Goal: Task Accomplishment & Management: Manage account settings

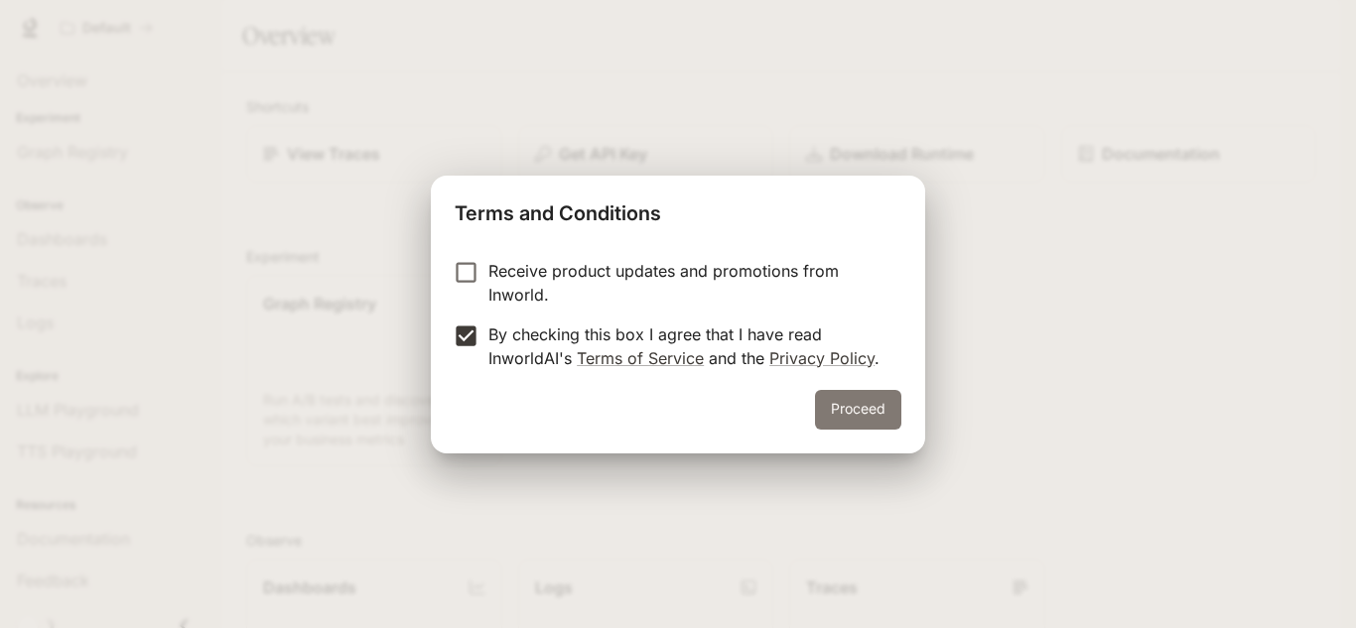
click at [874, 410] on button "Proceed" at bounding box center [858, 410] width 86 height 40
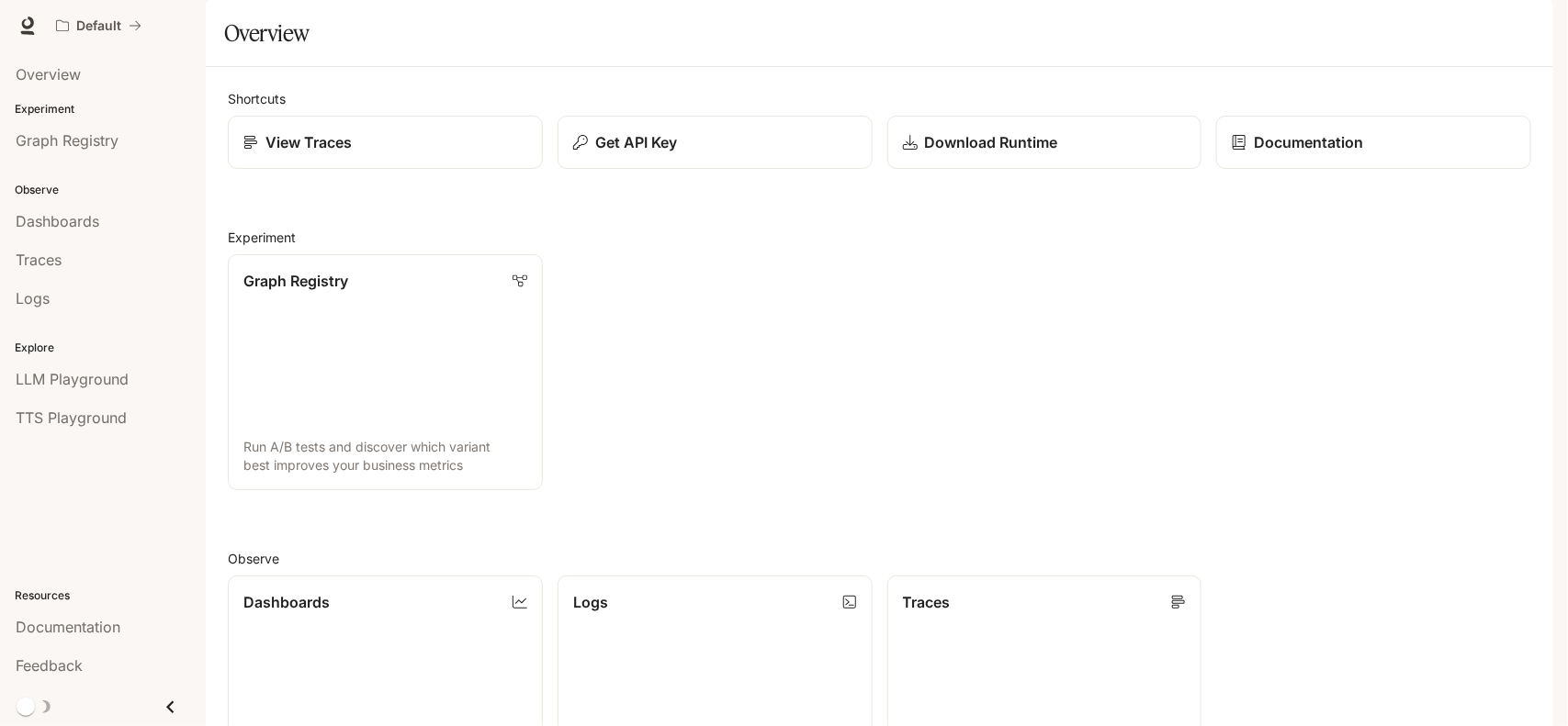
scroll to position [344, 0]
click at [330, 574] on link "Dashboards View and analyze your workspace metrics" at bounding box center [385, 694] width 318 height 239
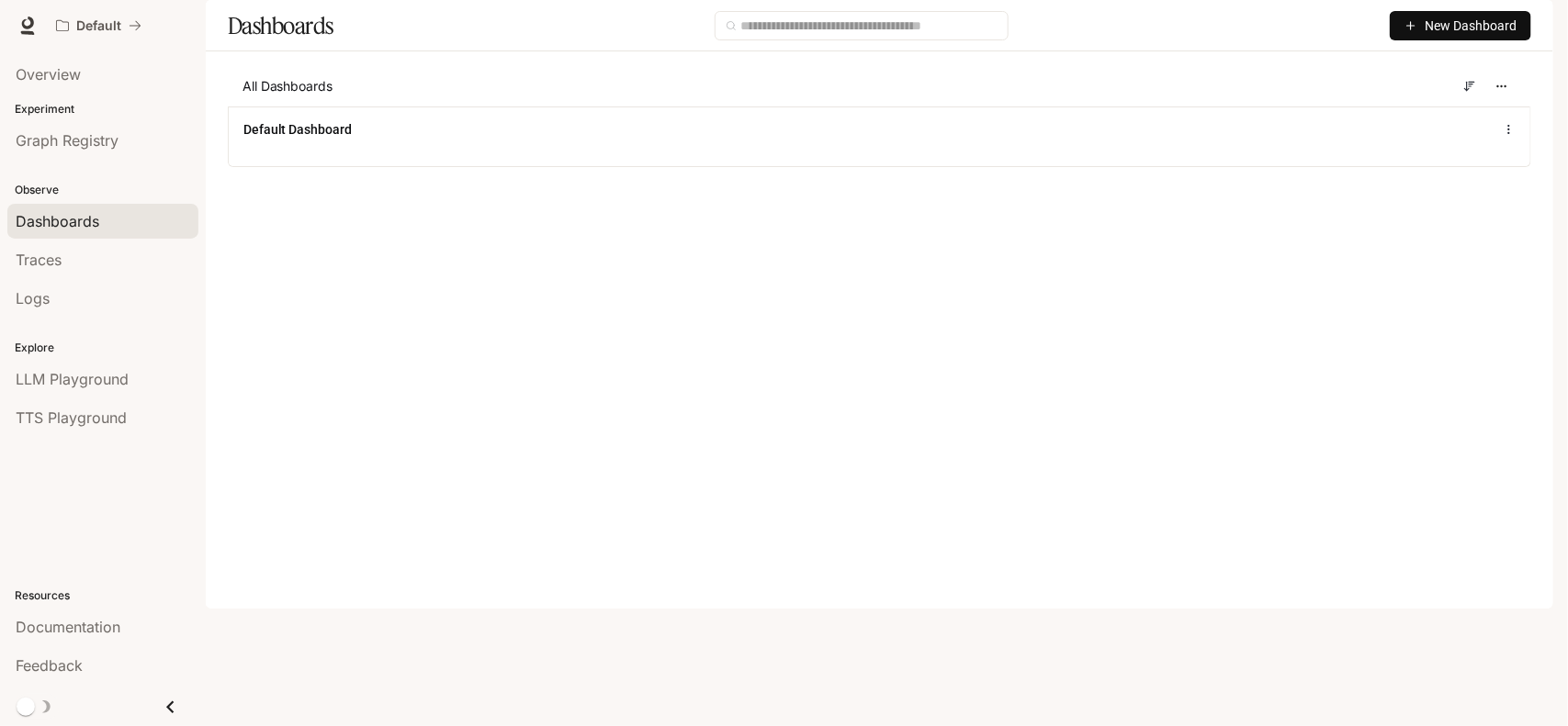
click at [1253, 24] on img "button" at bounding box center [1527, 26] width 26 height 26
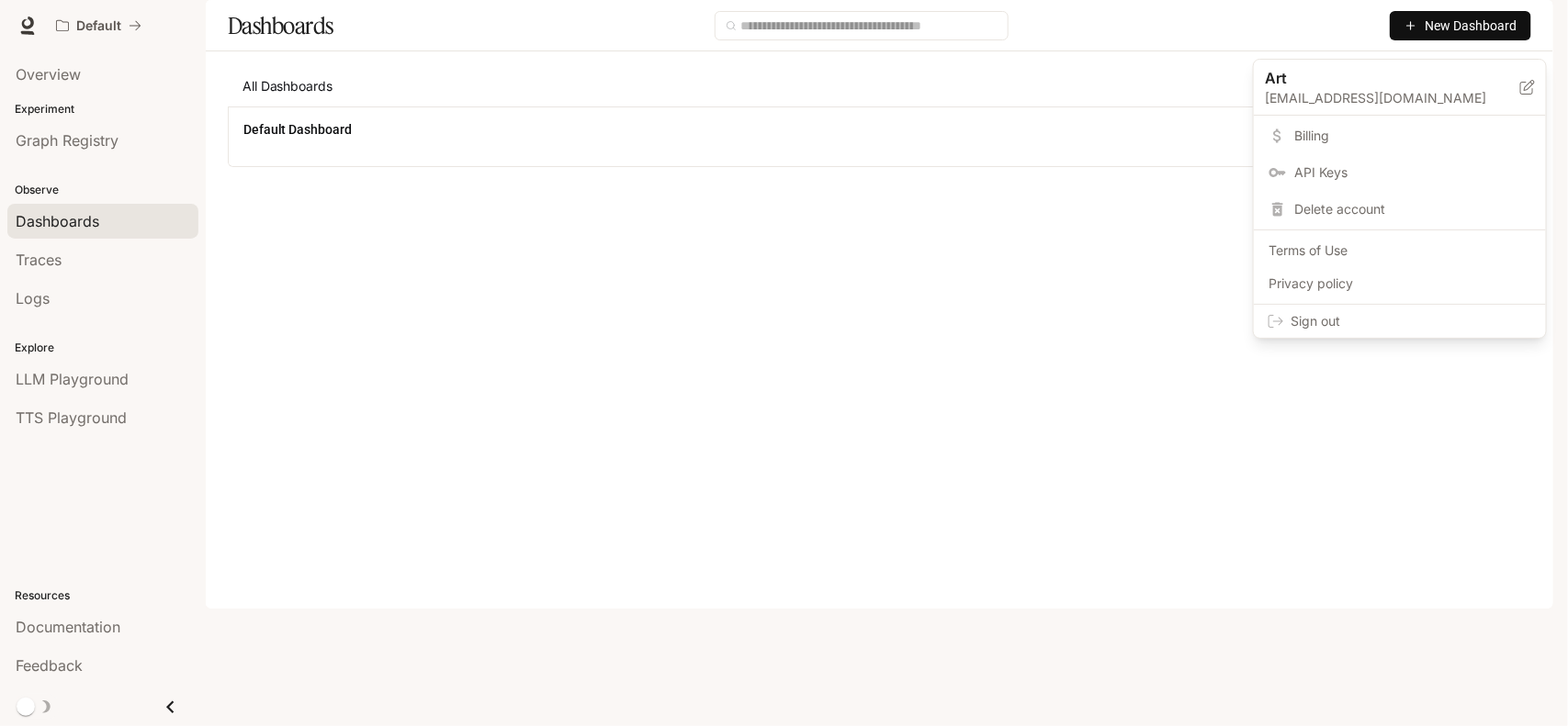
click at [1253, 148] on link "Billing" at bounding box center [1400, 136] width 285 height 33
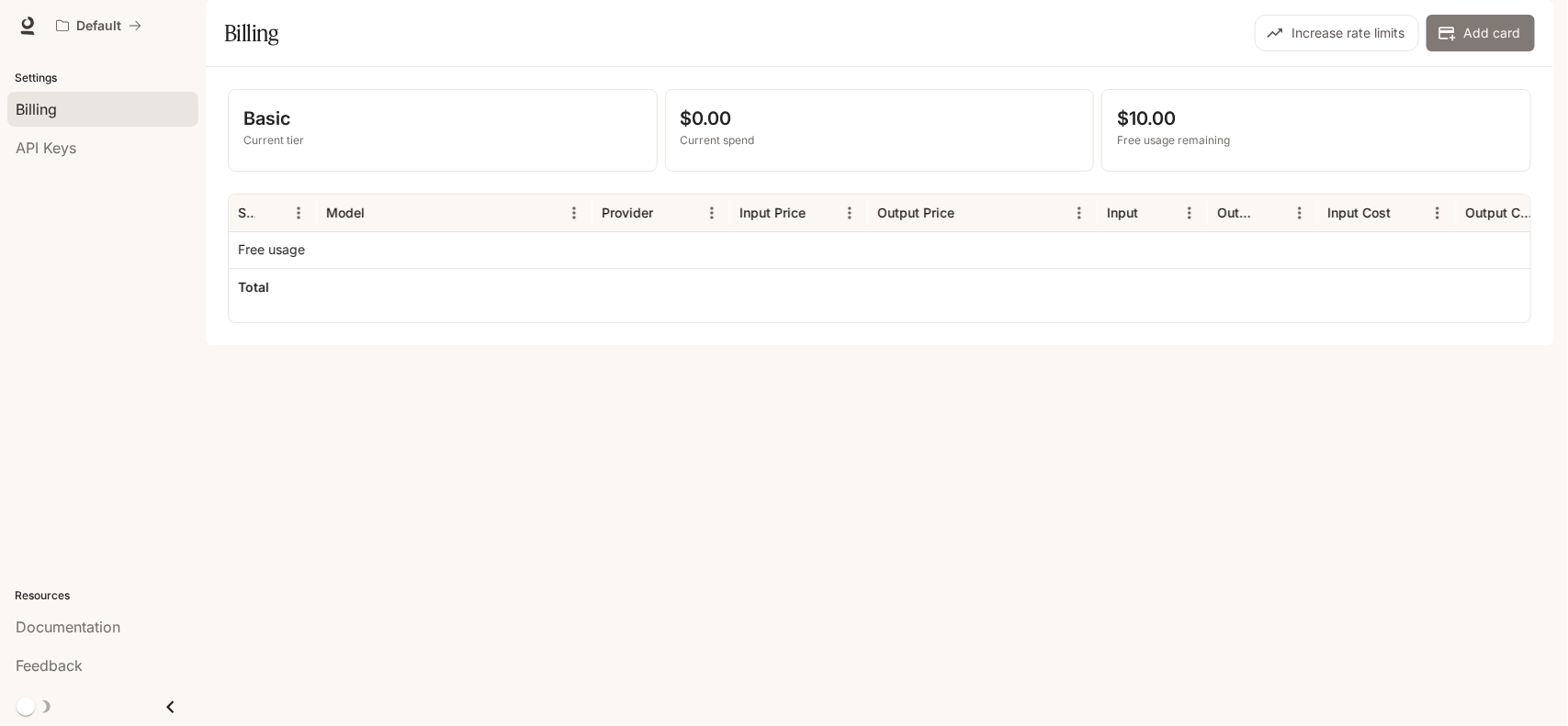
click at [1253, 52] on button "Add card" at bounding box center [1480, 33] width 108 height 37
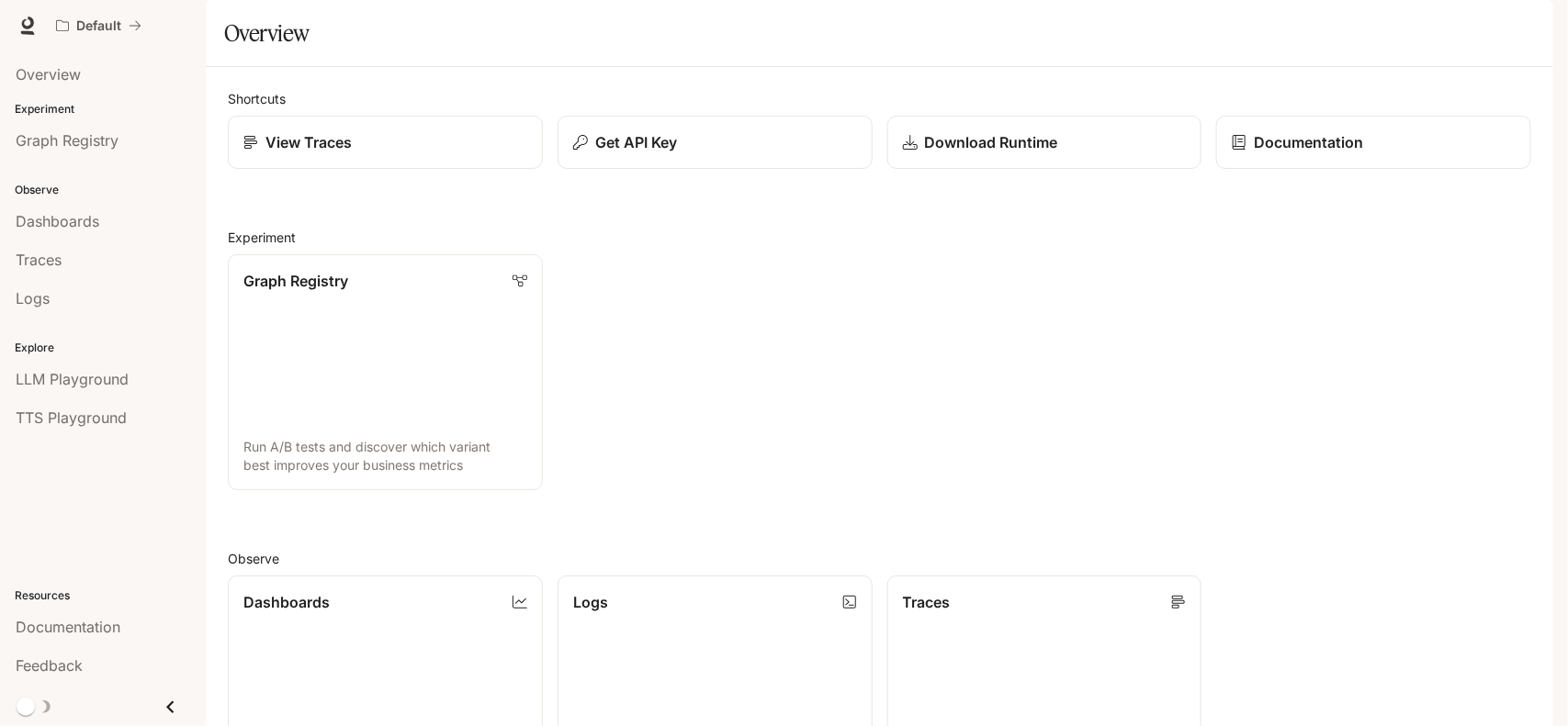
click at [1515, 31] on img "button" at bounding box center [1527, 26] width 26 height 26
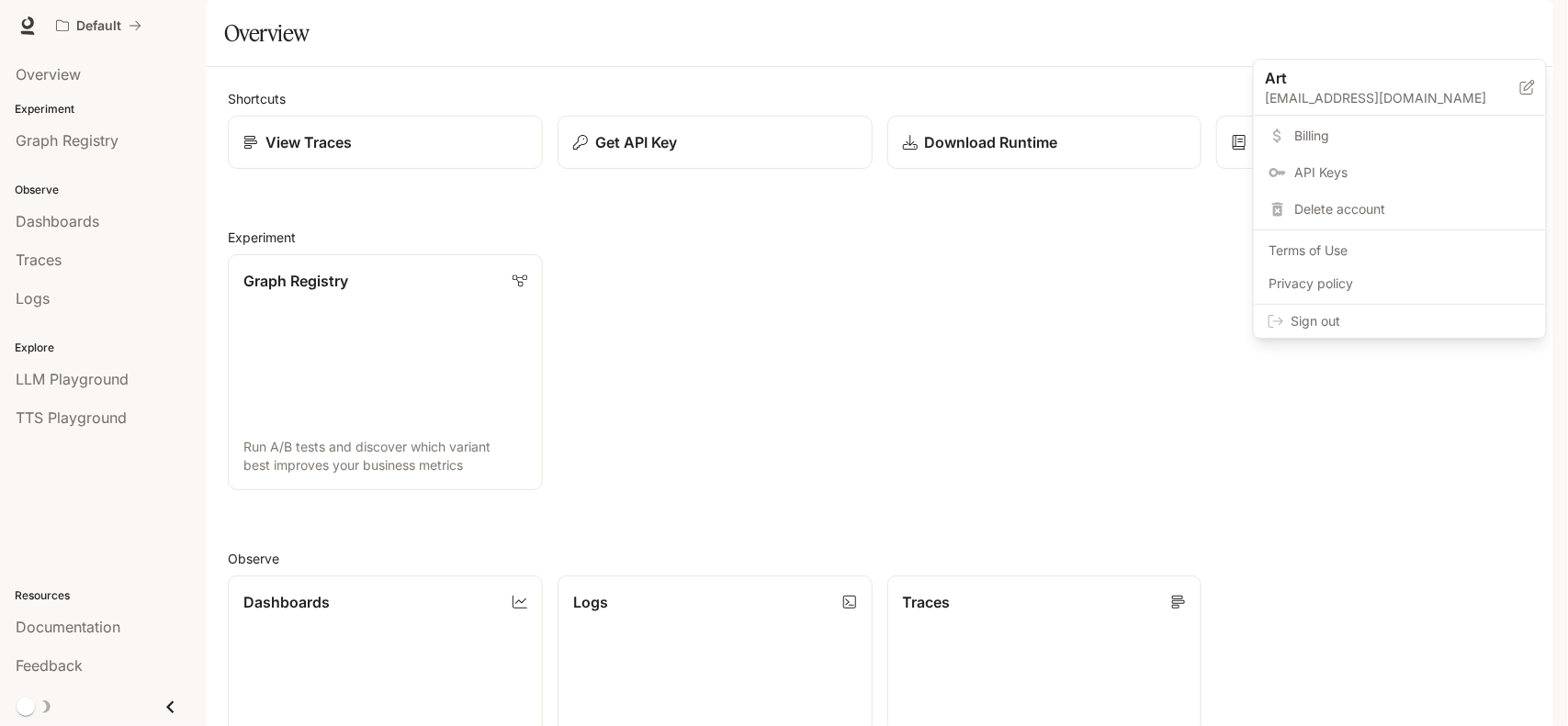
click at [1439, 140] on span "Billing" at bounding box center [1413, 136] width 237 height 18
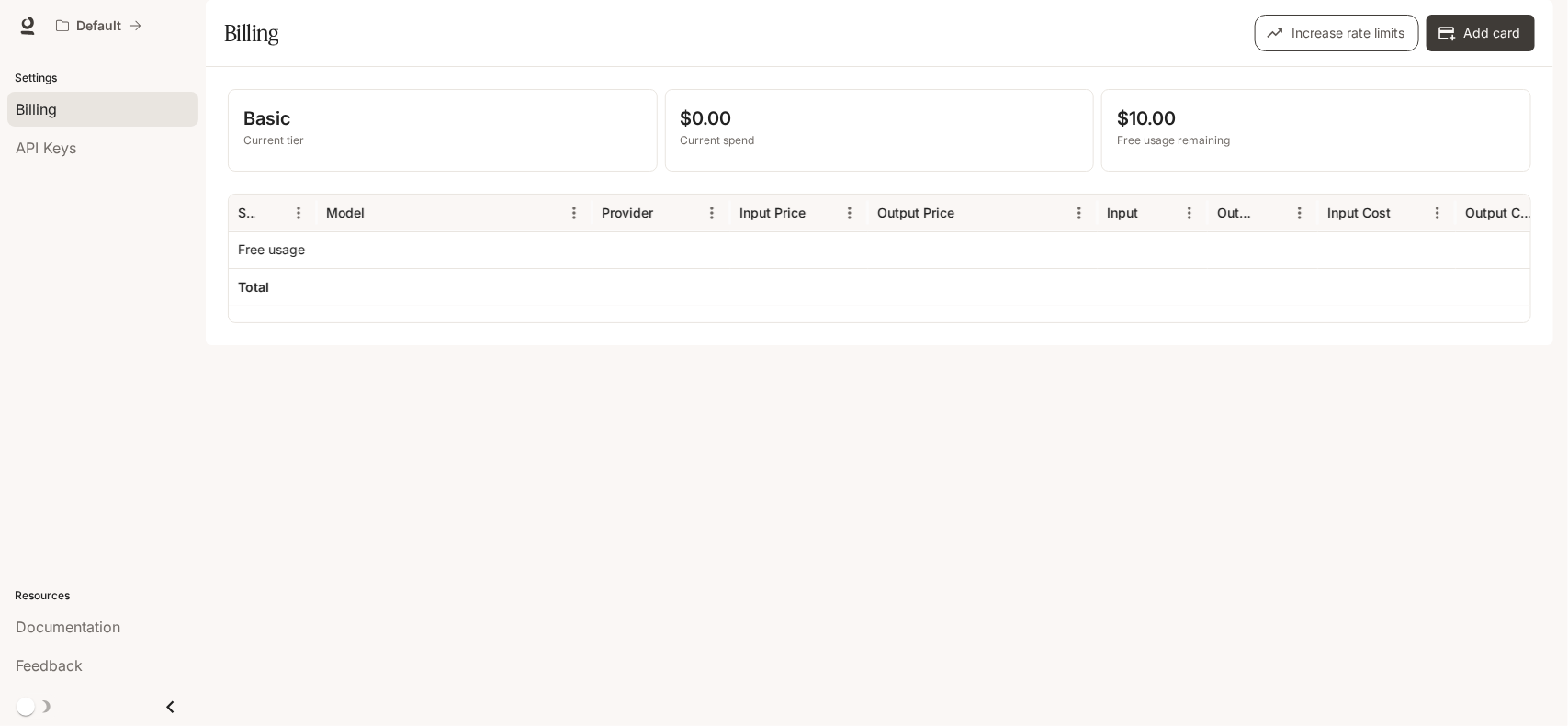
click at [1318, 52] on button "Increase rate limits" at bounding box center [1337, 33] width 165 height 37
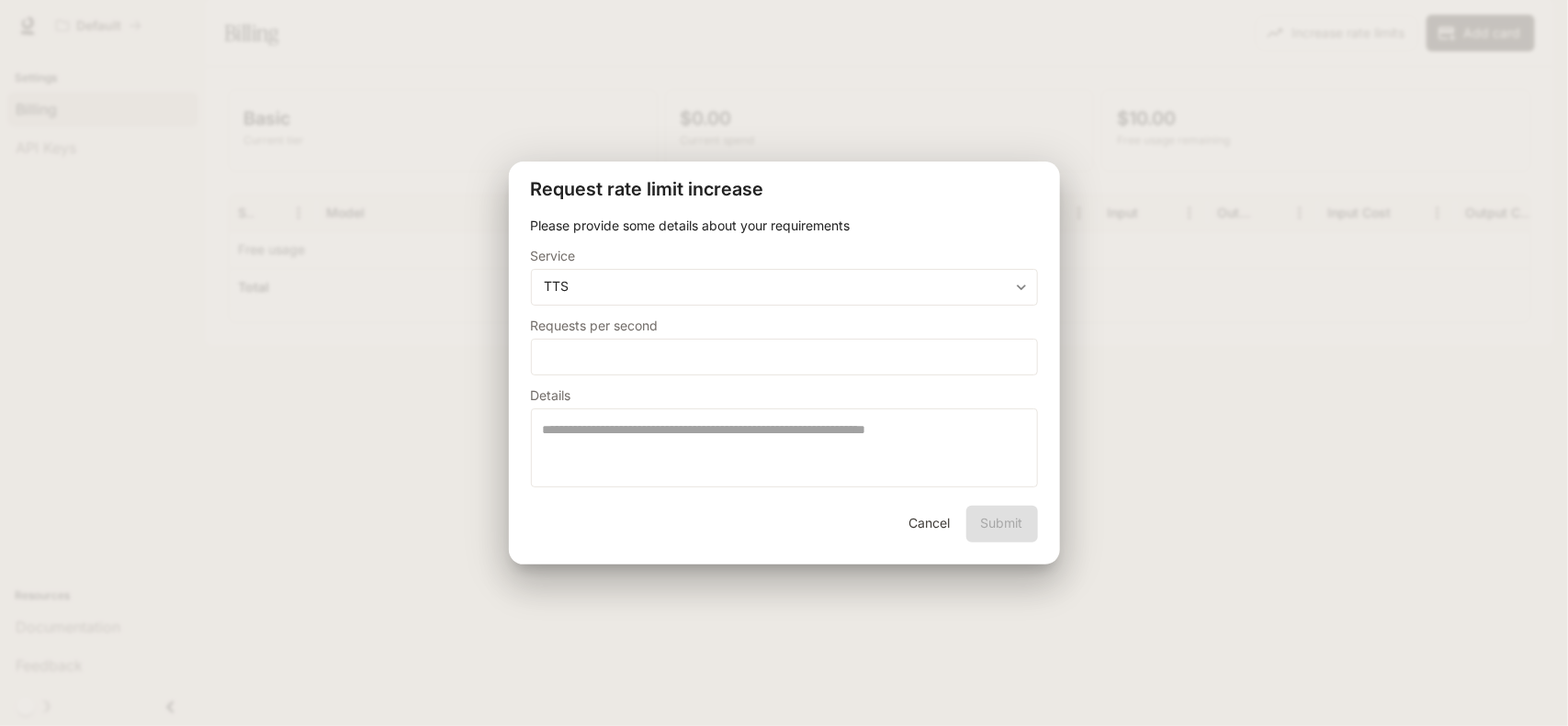
click at [929, 516] on button "Cancel" at bounding box center [930, 524] width 59 height 37
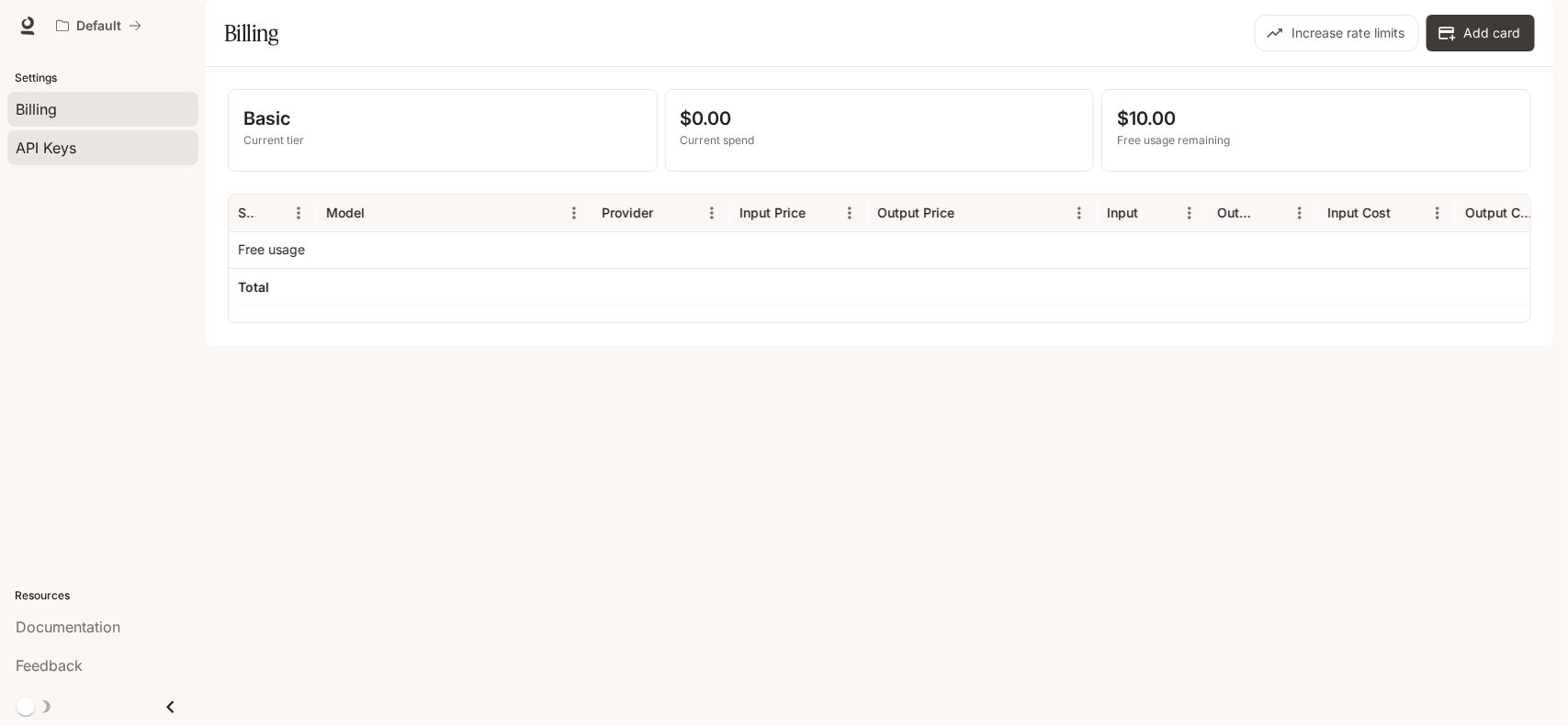
click at [71, 147] on span "API Keys" at bounding box center [46, 148] width 61 height 22
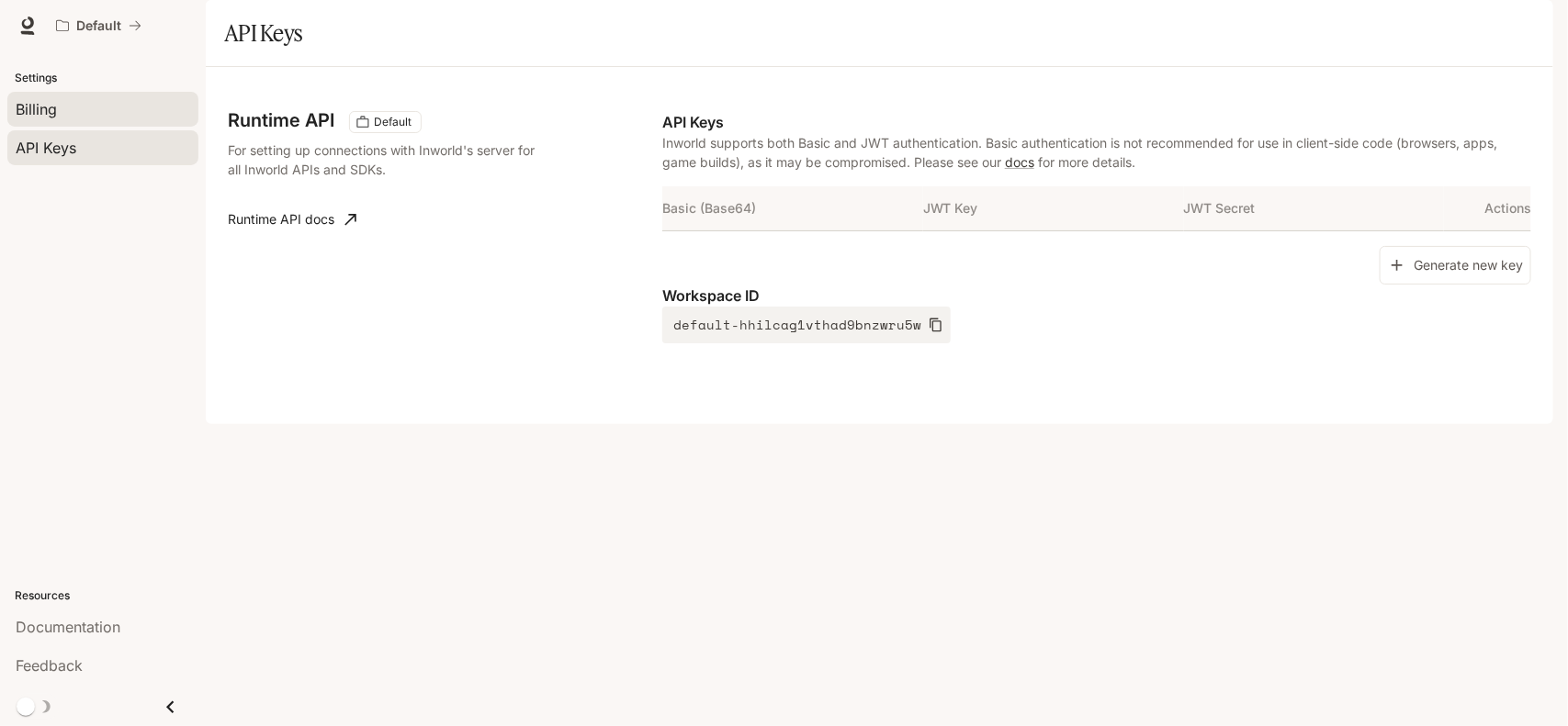
click at [62, 107] on div "Billing" at bounding box center [103, 109] width 175 height 22
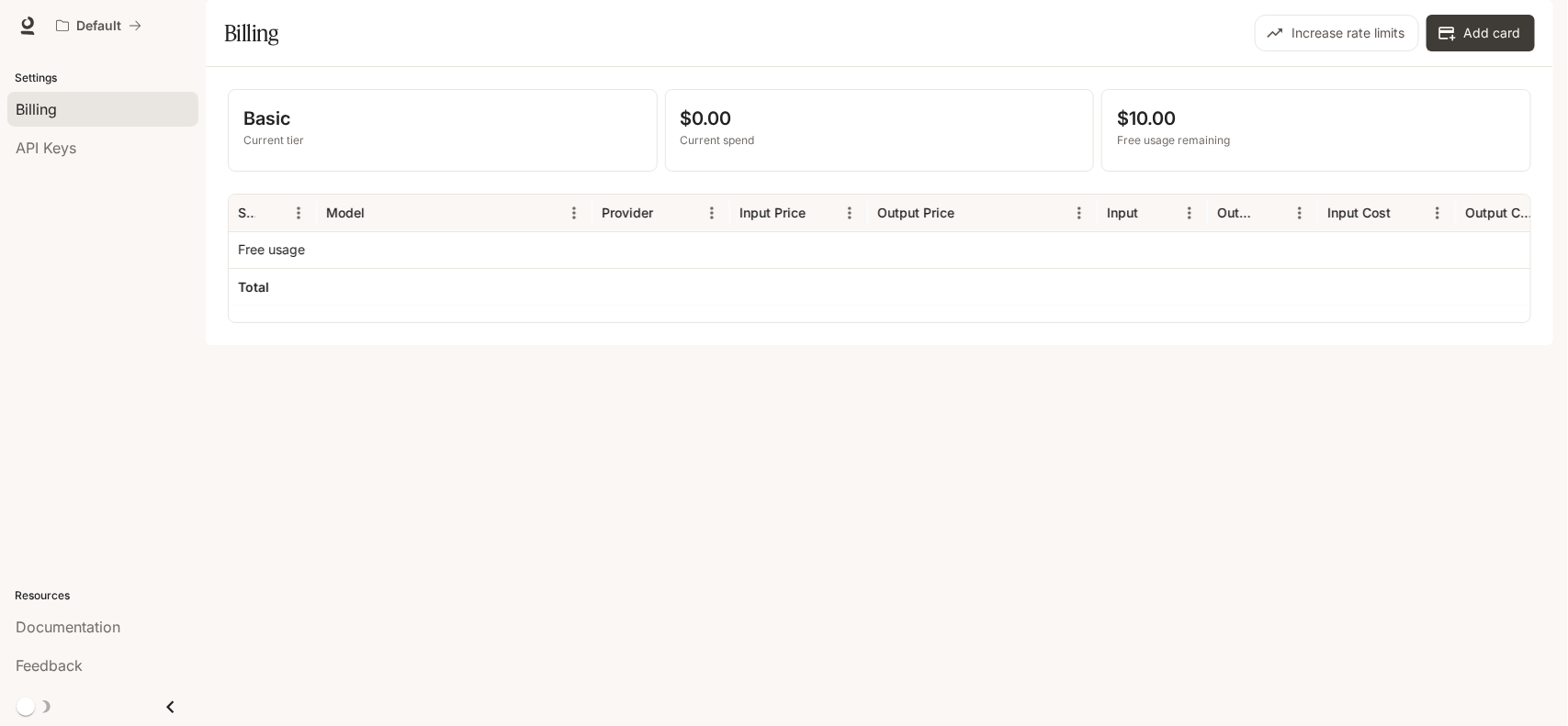
click at [1532, 23] on img "button" at bounding box center [1527, 26] width 26 height 26
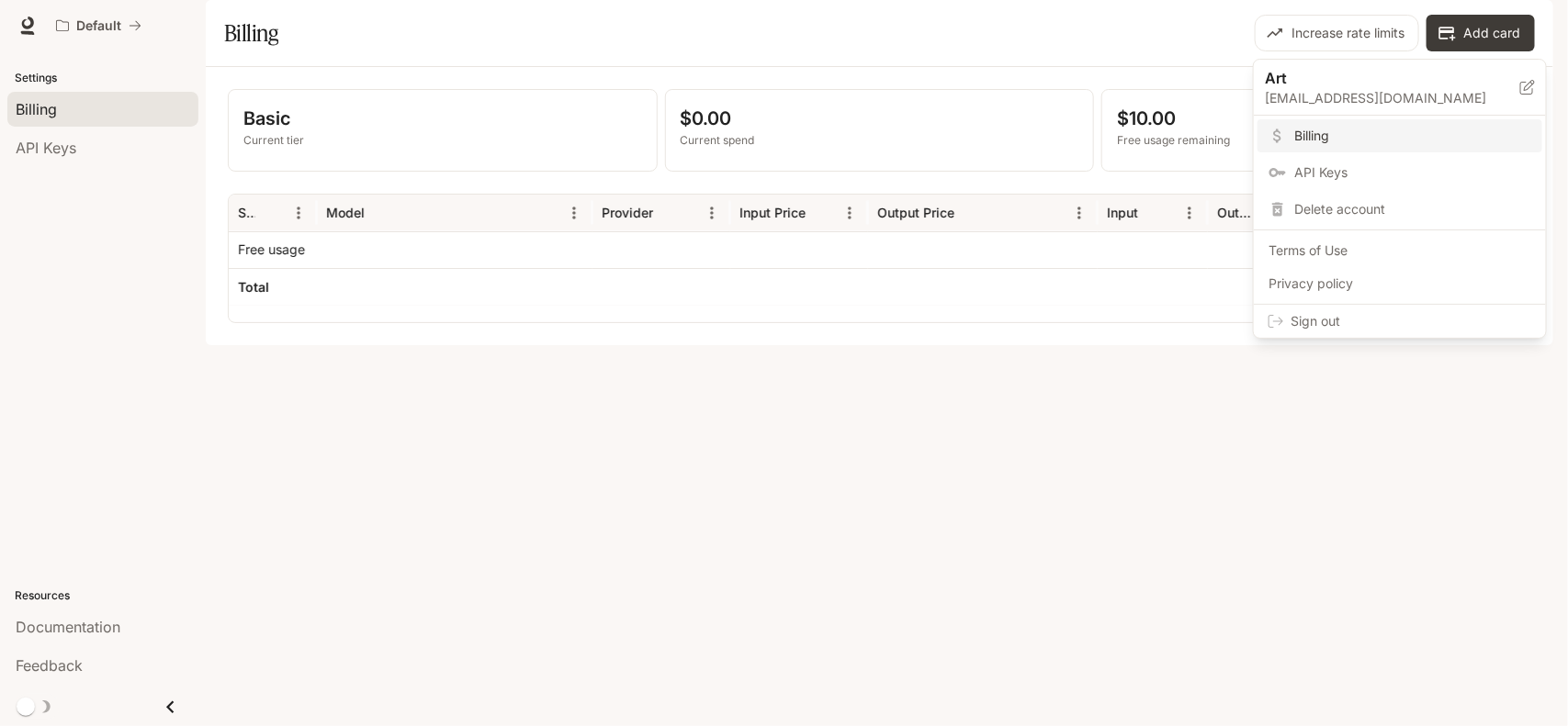
click at [1045, 34] on div at bounding box center [784, 363] width 1568 height 726
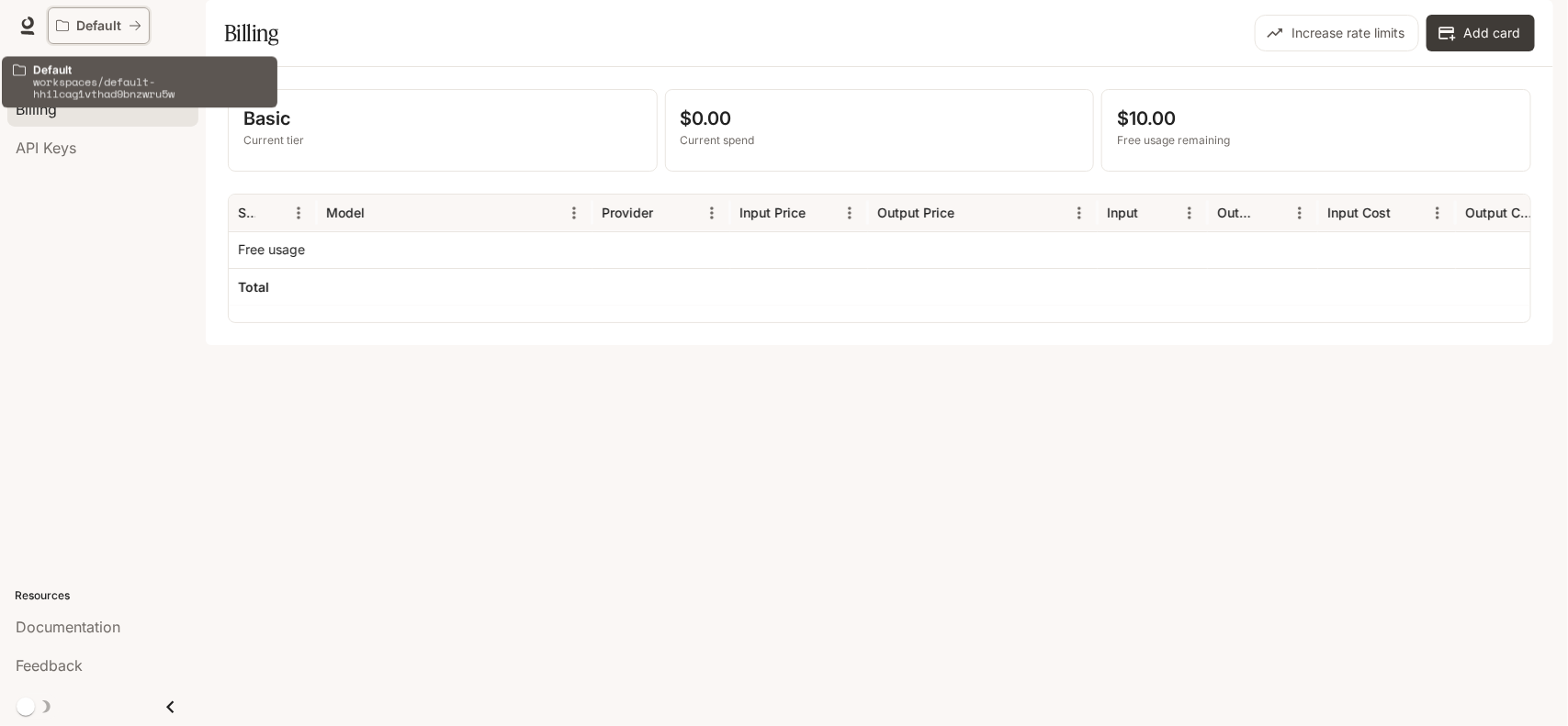
click at [102, 21] on p "Default" at bounding box center [98, 26] width 45 height 16
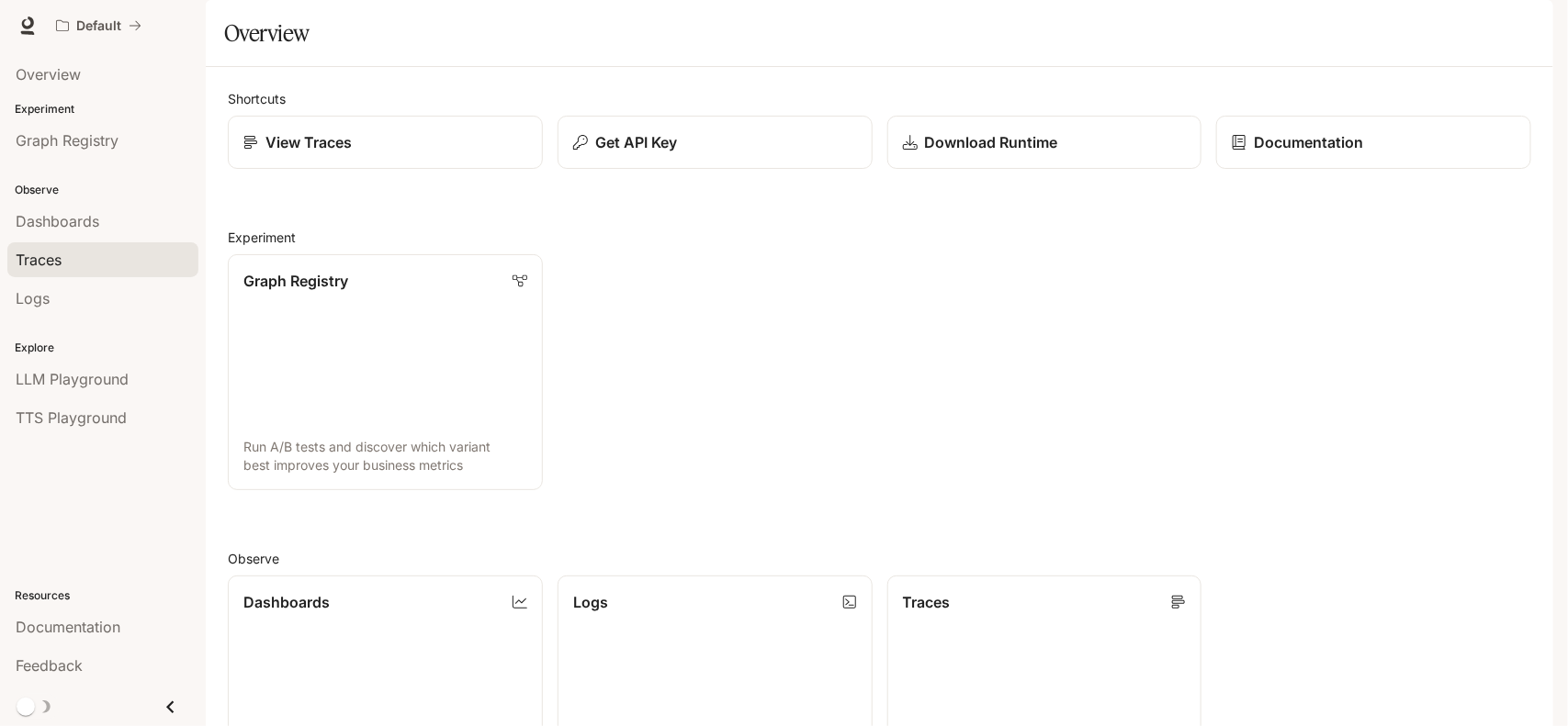
click at [98, 277] on link "Traces" at bounding box center [103, 260] width 191 height 35
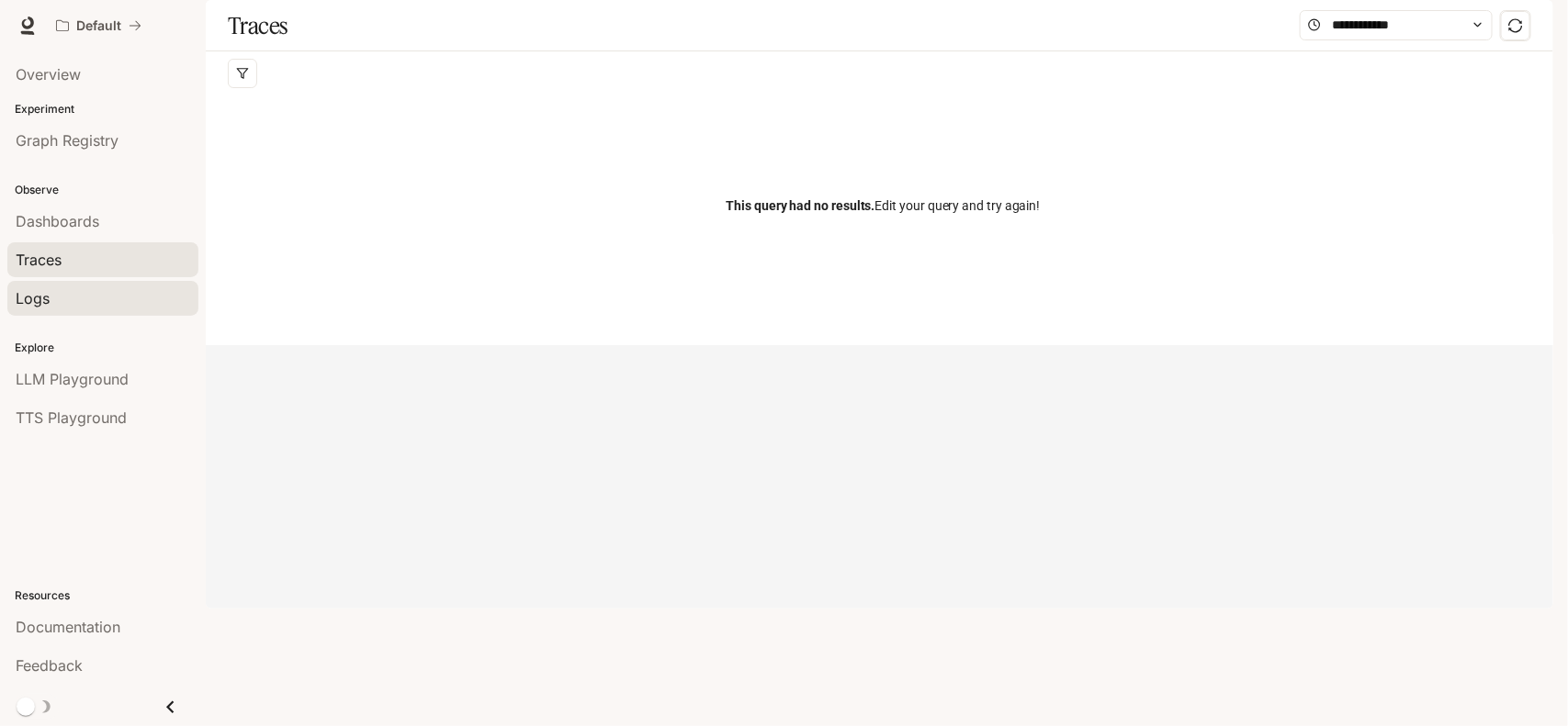
click at [99, 313] on link "Logs" at bounding box center [103, 299] width 191 height 35
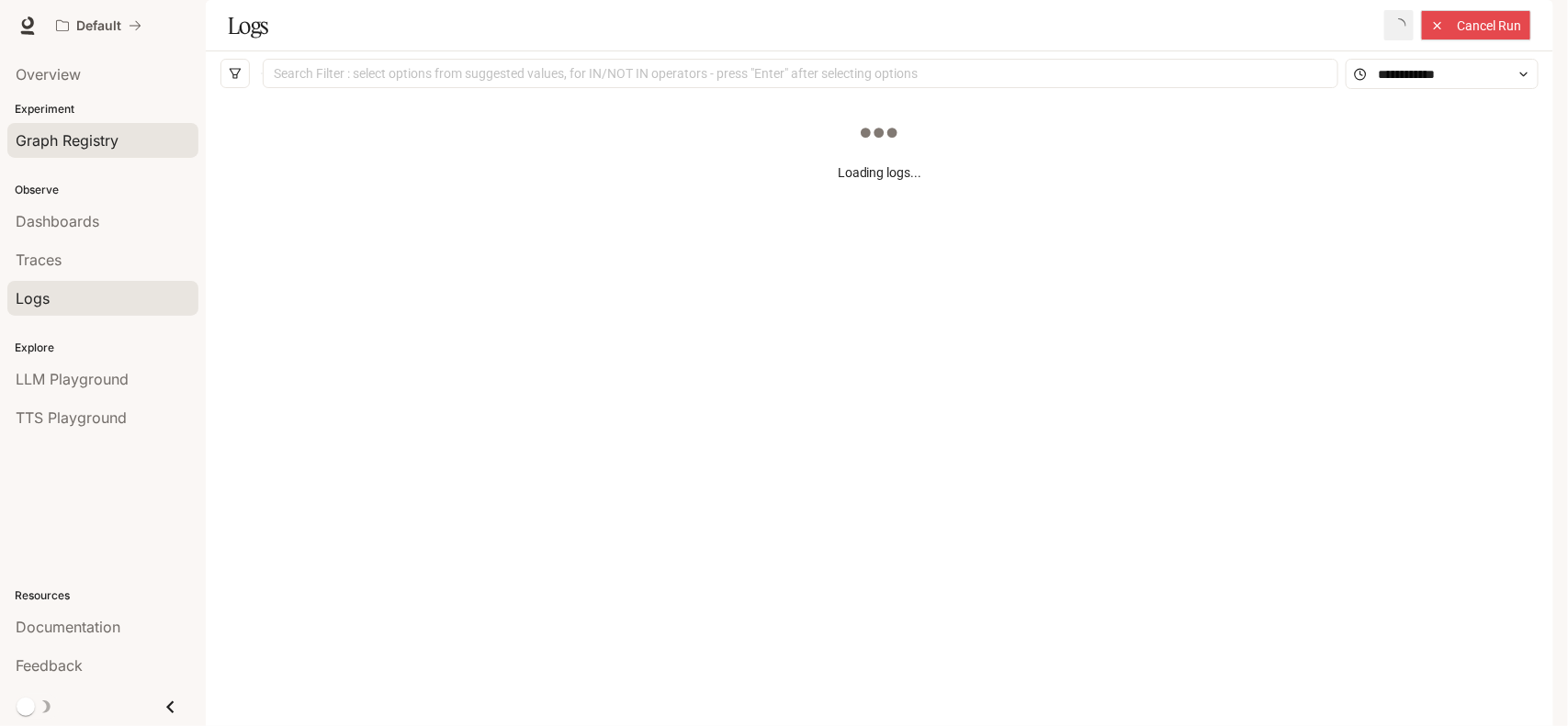
click at [125, 144] on div "Graph Registry" at bounding box center [103, 141] width 175 height 22
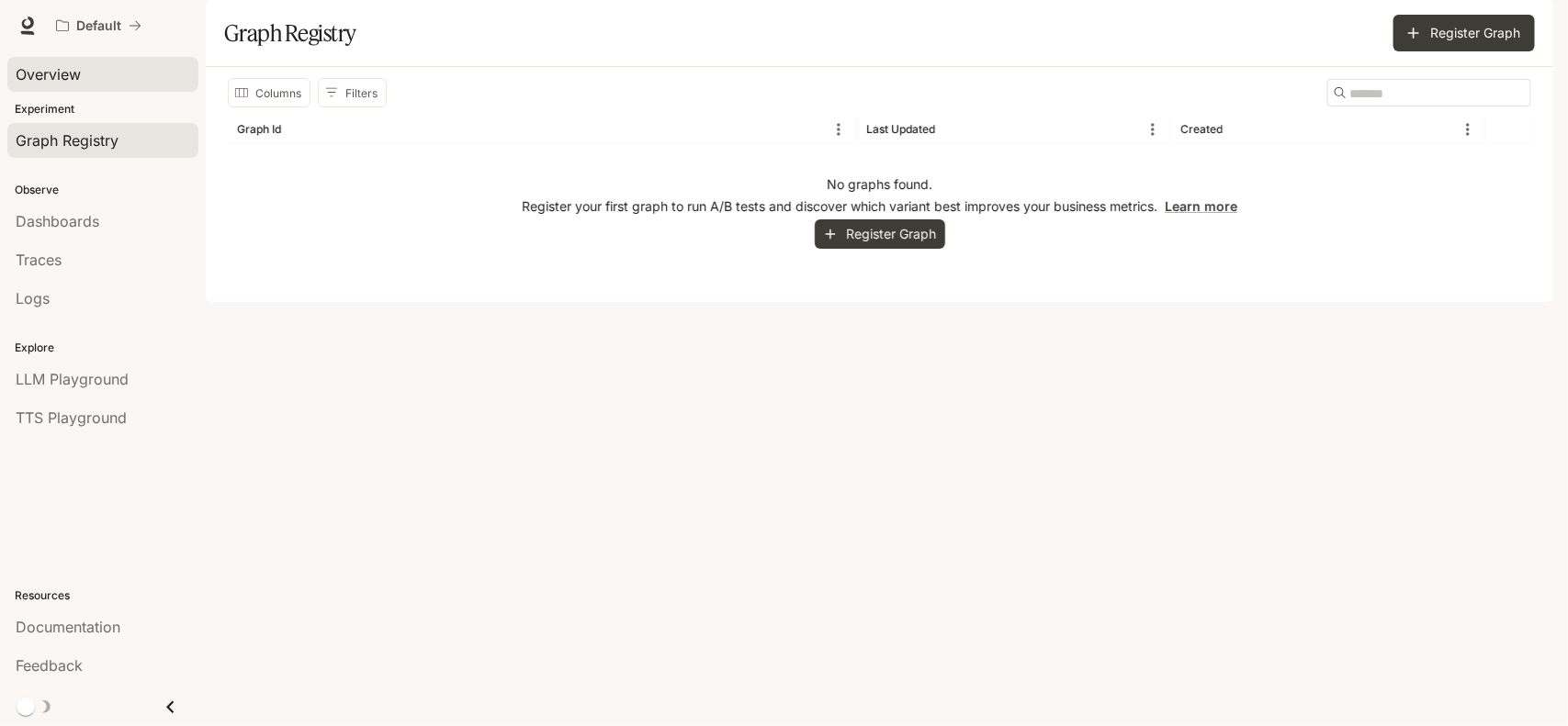
click at [105, 71] on div "Overview" at bounding box center [103, 75] width 175 height 22
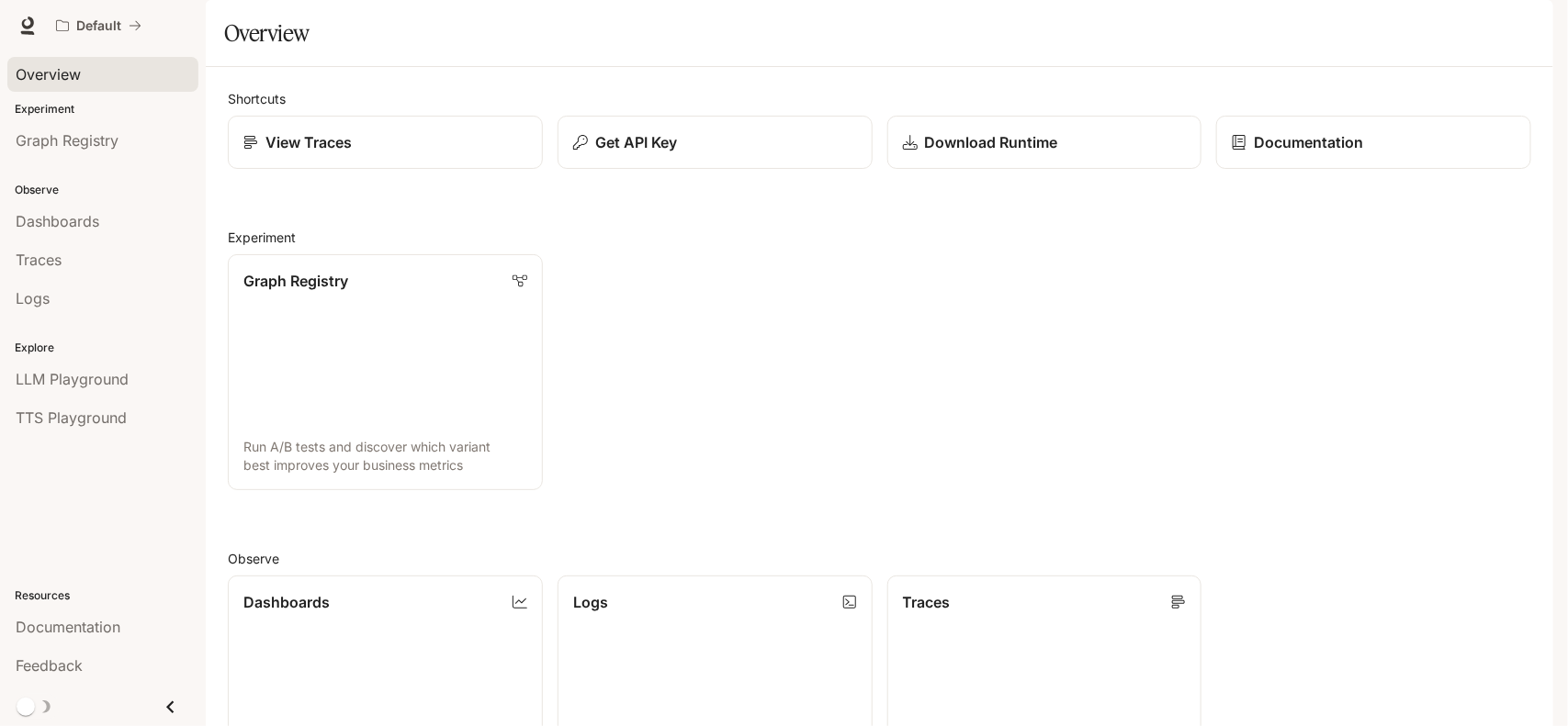
click at [1521, 31] on img "button" at bounding box center [1527, 26] width 26 height 26
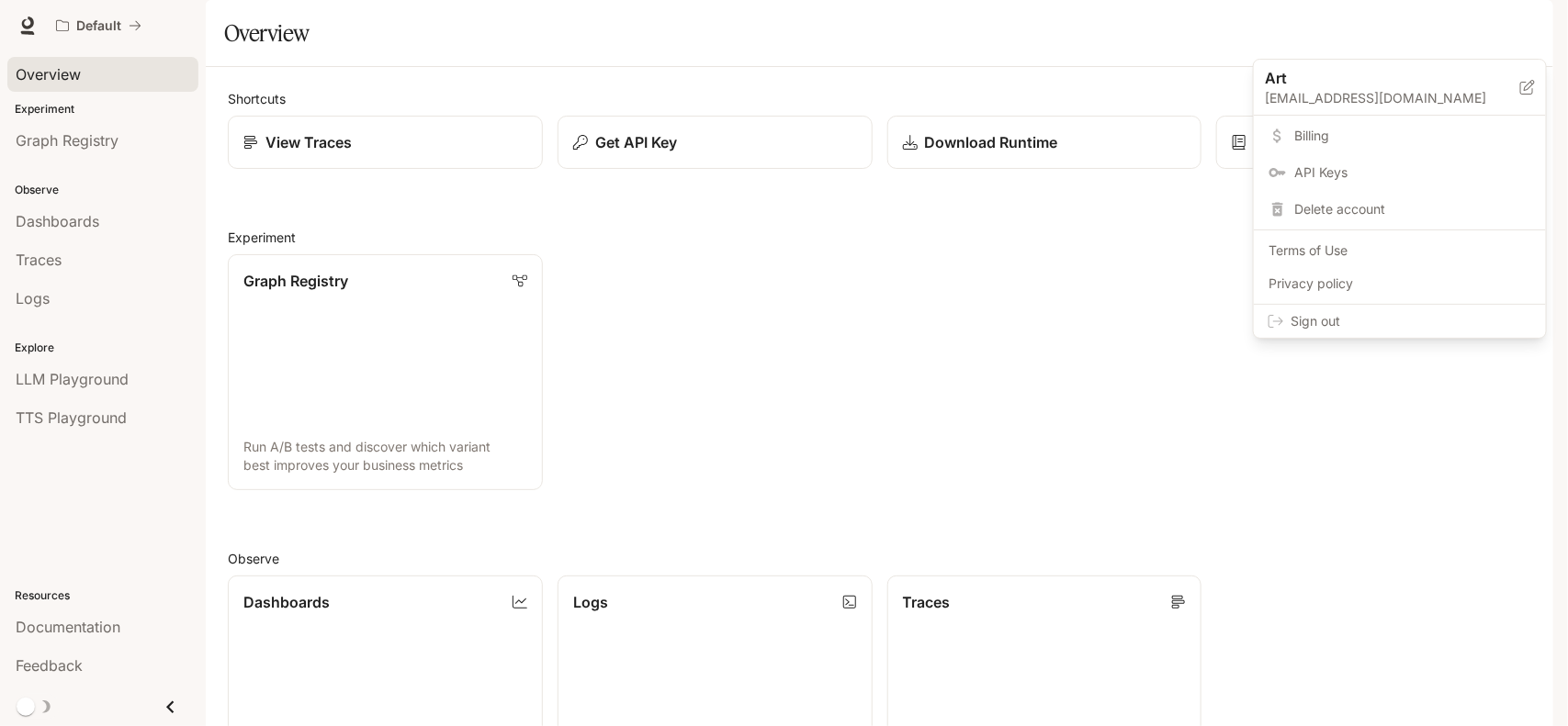
click at [1389, 321] on span "Sign out" at bounding box center [1411, 322] width 241 height 18
